Goal: Task Accomplishment & Management: Use online tool/utility

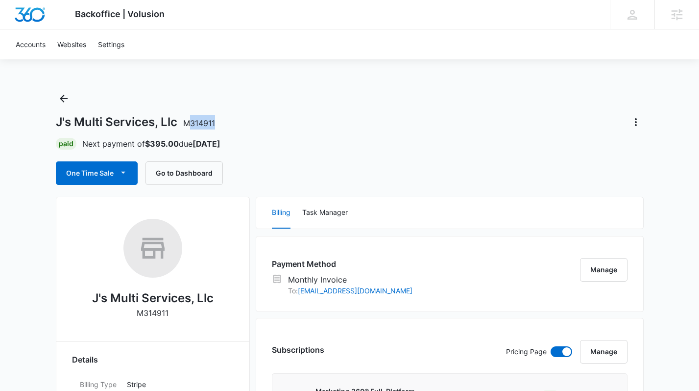
drag, startPoint x: 219, startPoint y: 123, endPoint x: 188, endPoint y: 123, distance: 30.9
click at [188, 123] on div "J's Multi Services, Llc M314911" at bounding box center [350, 122] width 588 height 16
click at [186, 123] on span "M314911" at bounding box center [199, 123] width 32 height 10
copy span "M314911"
click at [334, 48] on div "Accounts Websites Settings" at bounding box center [350, 44] width 680 height 30
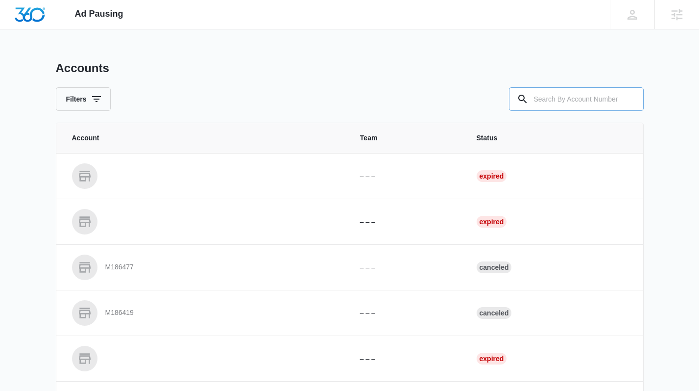
click at [555, 104] on input "text" at bounding box center [576, 99] width 135 height 24
paste input "M314911"
type input "M314911"
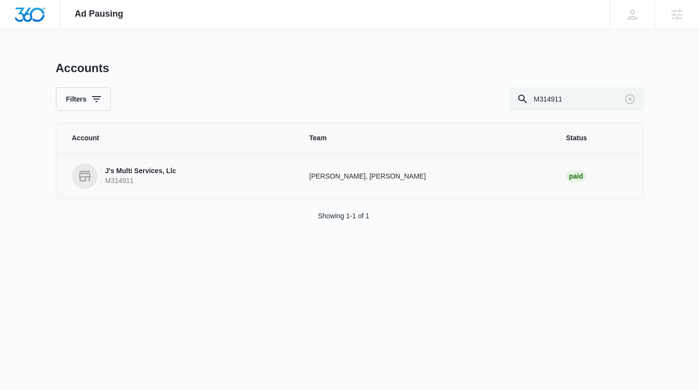
click at [138, 166] on link "J's Multi Services, Llc M314911" at bounding box center [179, 175] width 214 height 25
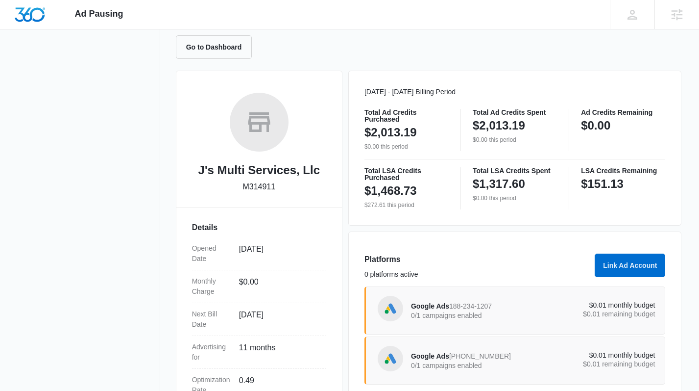
scroll to position [199, 0]
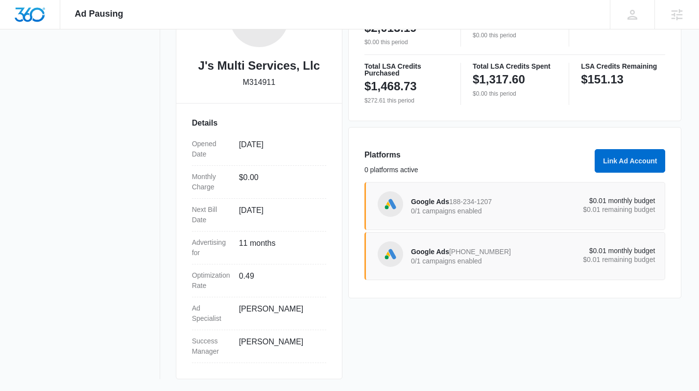
click at [422, 261] on p "0/1 campaigns enabled" at bounding box center [472, 260] width 122 height 7
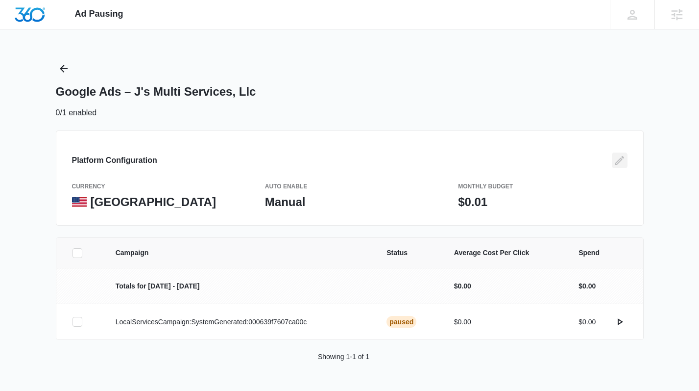
click at [621, 158] on icon "Edit" at bounding box center [620, 160] width 9 height 9
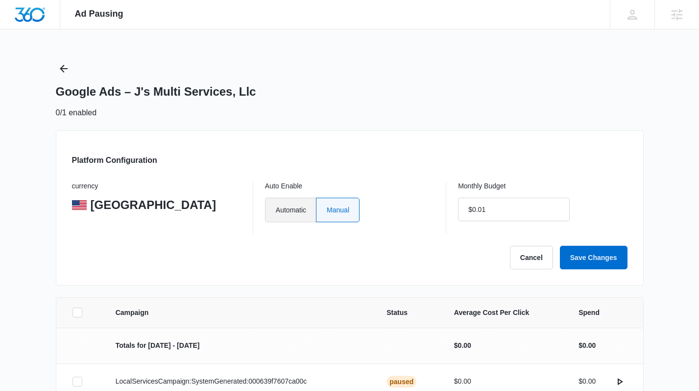
click at [293, 200] on label "Automatic" at bounding box center [290, 210] width 51 height 25
click at [276, 209] on input "Automatic" at bounding box center [275, 209] width 0 height 0
radio input "true"
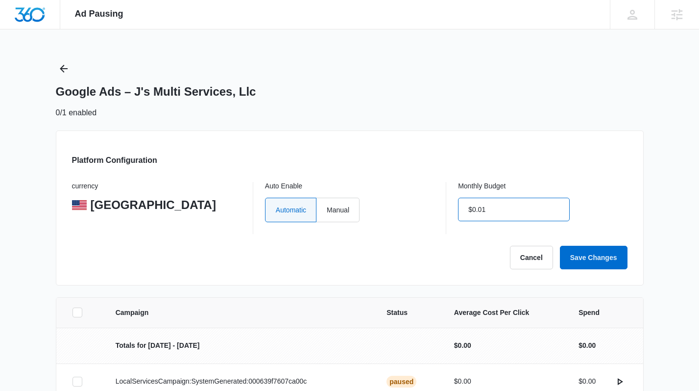
click at [517, 217] on input "$0.01" at bounding box center [514, 210] width 112 height 24
type input "$0.00"
click at [585, 254] on button "Save Changes" at bounding box center [594, 258] width 68 height 24
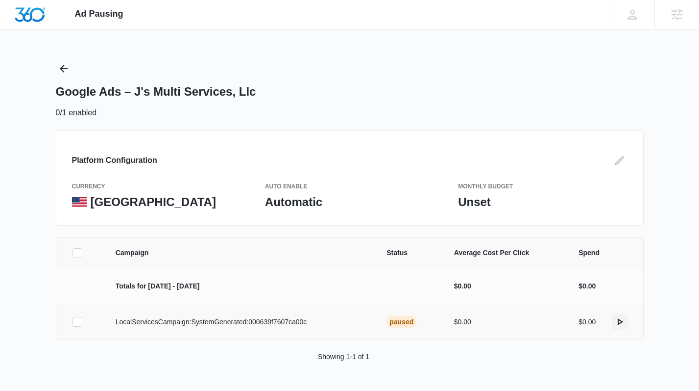
click at [616, 323] on icon "actions.activate" at bounding box center [620, 322] width 12 height 12
click at [595, 71] on div "Google Ads – J's Multi Services, Llc 0/1 enabled" at bounding box center [350, 90] width 588 height 58
